Goal: Task Accomplishment & Management: Manage account settings

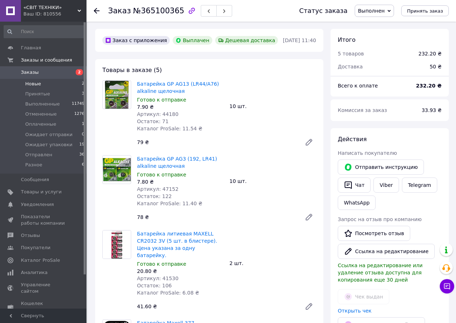
click at [34, 84] on span "Новые" at bounding box center [33, 84] width 16 height 6
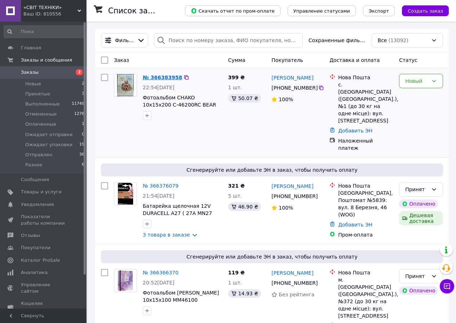
click at [167, 78] on link "№ 366383958" at bounding box center [162, 78] width 39 height 6
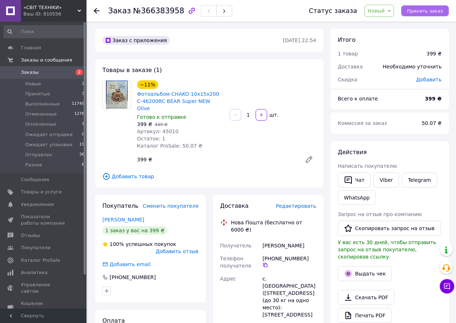
click at [424, 10] on span "Принять заказ" at bounding box center [425, 10] width 36 height 5
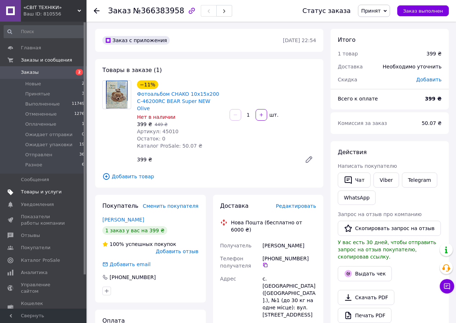
click at [36, 193] on span "Товары и услуги" at bounding box center [41, 192] width 41 height 6
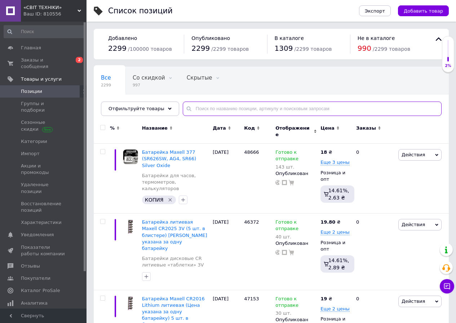
click at [205, 110] on input "text" at bounding box center [312, 109] width 259 height 14
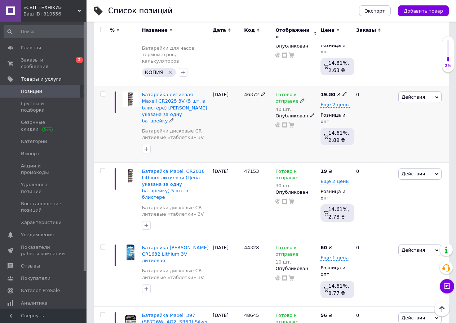
scroll to position [108, 0]
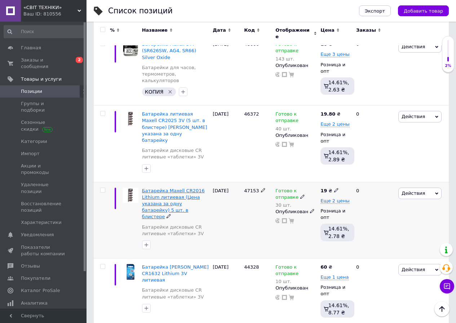
click at [186, 191] on span "Батарейка Maxell CR2016 Lithium литиевая (Цена указана за одну батарейку) 5 шт.…" at bounding box center [173, 204] width 63 height 32
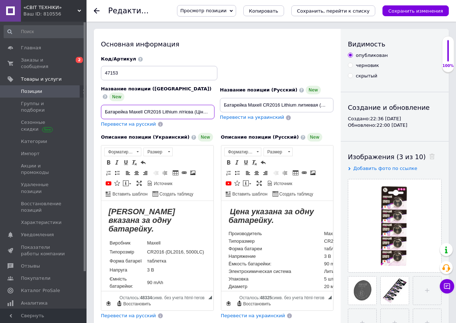
click at [192, 107] on input "Батарейка Maxell CR2016 Lithium літієва (Ціна вказана за одну батарейку.) 5 шт.…" at bounding box center [157, 112] width 113 height 14
drag, startPoint x: 194, startPoint y: 106, endPoint x: 249, endPoint y: 106, distance: 55.1
click at [249, 106] on div "Название позиции (Украинский) New Батарейка Maxell CR2016 Lithium літієва (Ціна…" at bounding box center [217, 91] width 238 height 77
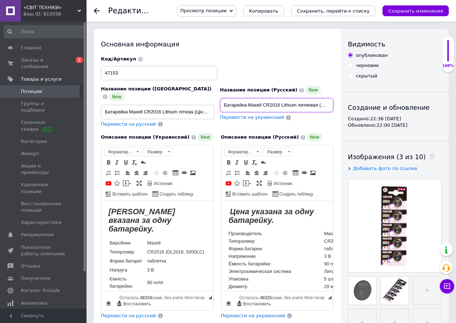
click at [304, 106] on input "Батарейка Maxell CR2016 Lithium литиевая (Цена указана за одну батарейку) 5 шт.…" at bounding box center [276, 105] width 113 height 14
drag, startPoint x: 319, startPoint y: 105, endPoint x: 353, endPoint y: 105, distance: 33.9
click at [381, 105] on div "Основная информация Название позиции (Украинский) New Батарейка Maxell CR2016 L…" at bounding box center [271, 296] width 355 height 535
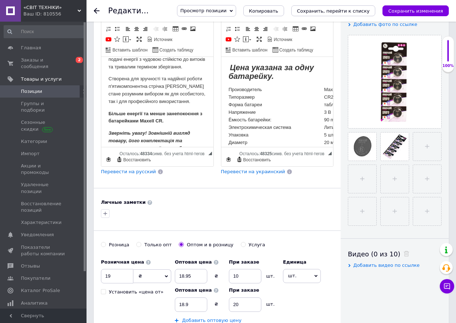
scroll to position [444, 0]
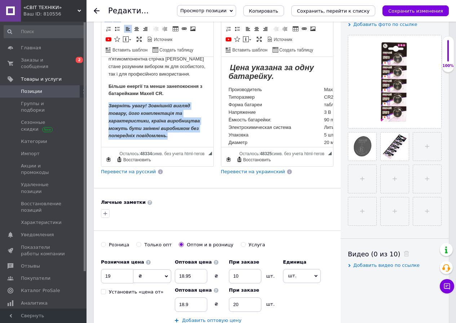
drag, startPoint x: 169, startPoint y: 135, endPoint x: 108, endPoint y: 106, distance: 67.2
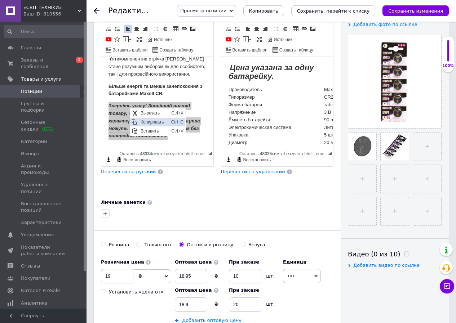
scroll to position [0, 0]
click at [146, 121] on span "Копировать" at bounding box center [154, 121] width 31 height 9
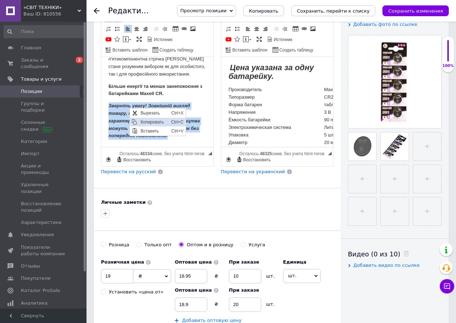
copy em "Зверніть увагу! Зовнішній вигляд товару, його комплектація та характеристики, к…"
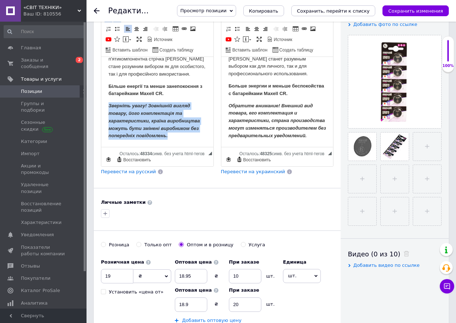
scroll to position [438, 0]
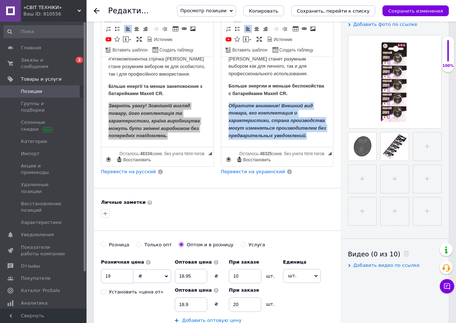
drag, startPoint x: 309, startPoint y: 129, endPoint x: 228, endPoint y: 94, distance: 88.6
click at [228, 102] on p "Обратите внимание! Внешний вид товара, его комплектация и характеристики, стран…" at bounding box center [277, 120] width 98 height 37
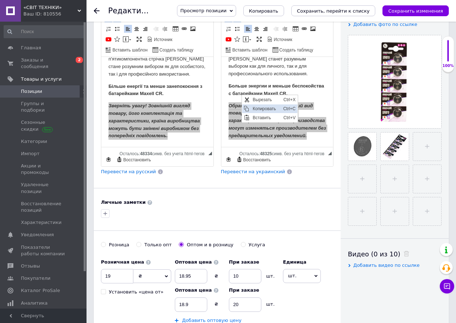
click at [256, 107] on span "Копировать" at bounding box center [265, 108] width 31 height 9
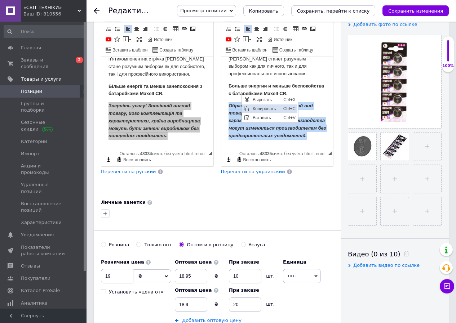
copy em "Обратите внимание! Внешний вид товара, его комплектация и характеристики, стран…"
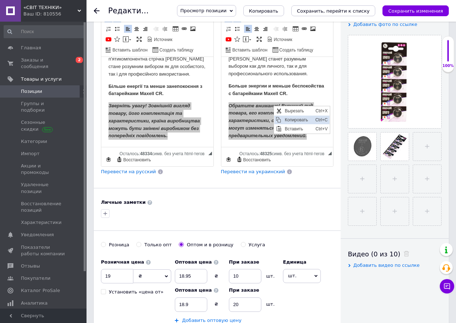
click at [289, 118] on span "Копировать" at bounding box center [297, 119] width 31 height 9
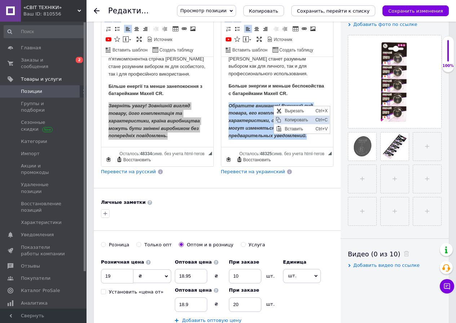
copy em "Обратите внимание! Внешний вид товара, его комплектация и характеристики, стран…"
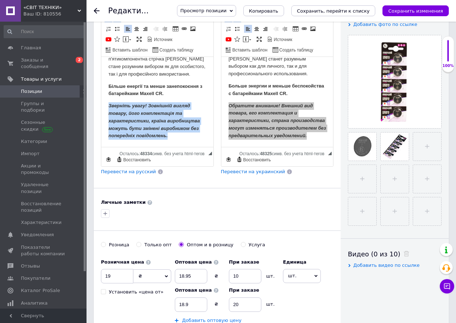
click at [151, 119] on em "Зверніть увагу! Зовнішній вигляд товару, його комплектація та характеристики, к…" at bounding box center [153, 120] width 91 height 35
drag, startPoint x: 168, startPoint y: 134, endPoint x: 120, endPoint y: 113, distance: 52.1
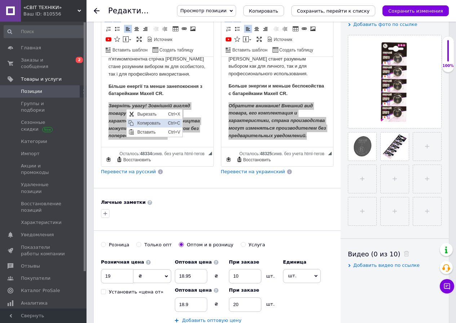
click at [146, 119] on span "Копировать" at bounding box center [150, 123] width 31 height 9
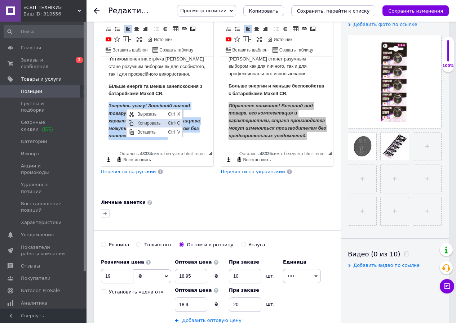
copy em "Зверніть увагу! Зовнішній вигляд товару, його комплектація та характеристики, к…"
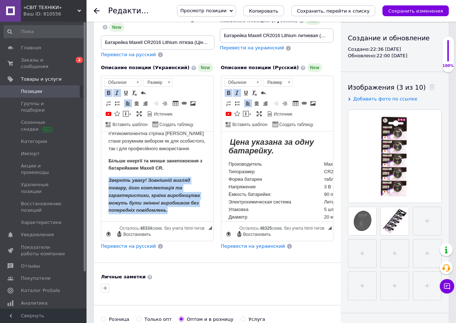
scroll to position [0, 0]
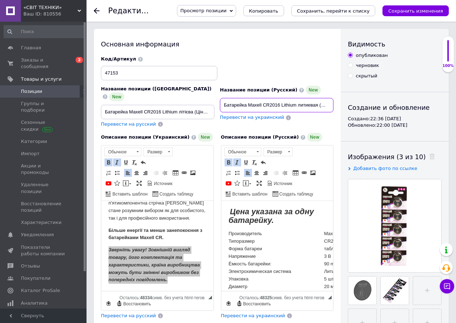
click at [323, 106] on input "Батарейка Maxell CR2016 Lithium литиевая (Цена указана за одну батарейку) 5 шт.…" at bounding box center [276, 105] width 113 height 14
drag, startPoint x: 318, startPoint y: 104, endPoint x: 356, endPoint y: 106, distance: 37.9
click at [356, 106] on div "Основная информация Название позиции (Украинский) New Батарейка Maxell CR2016 L…" at bounding box center [271, 296] width 355 height 535
